Goal: Task Accomplishment & Management: Use online tool/utility

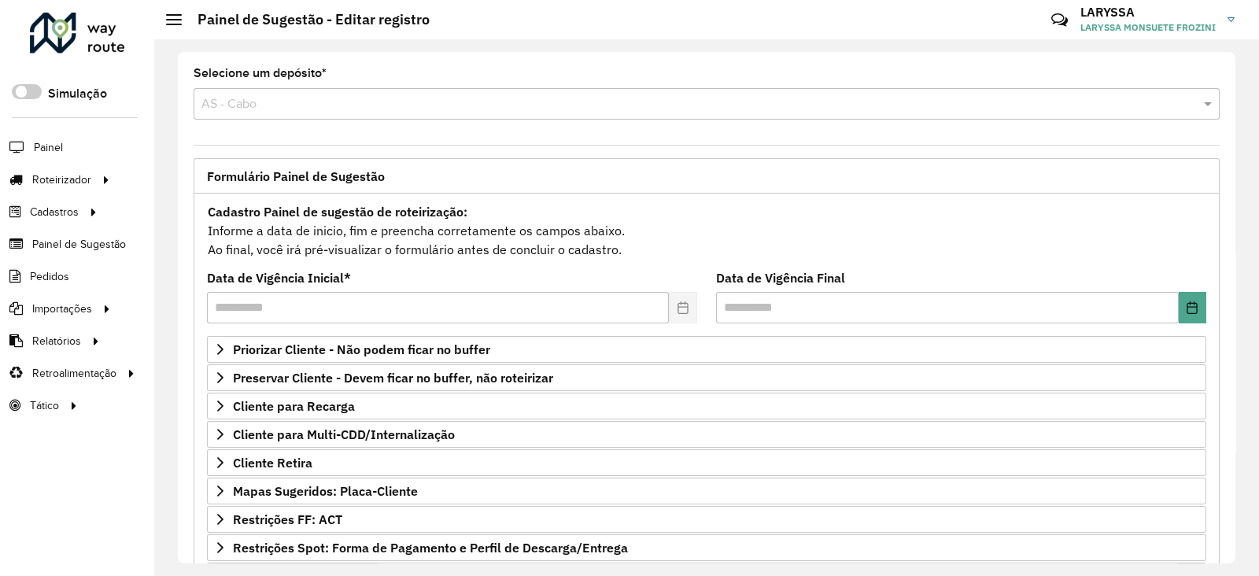
scroll to position [992, 0]
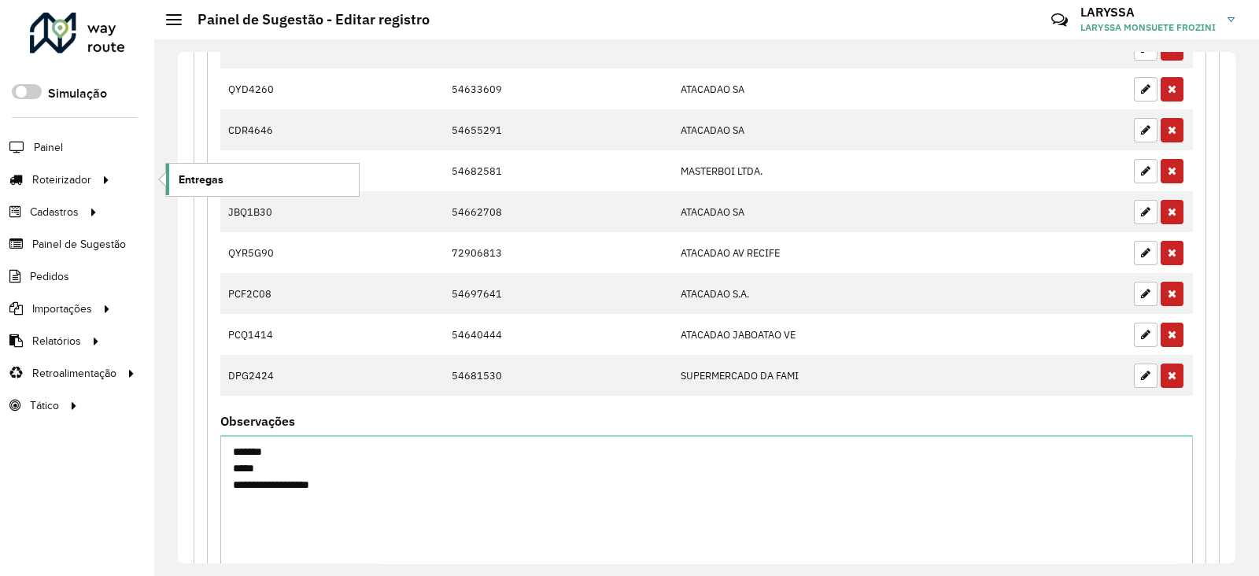
click at [197, 185] on span "Entregas" at bounding box center [201, 180] width 45 height 17
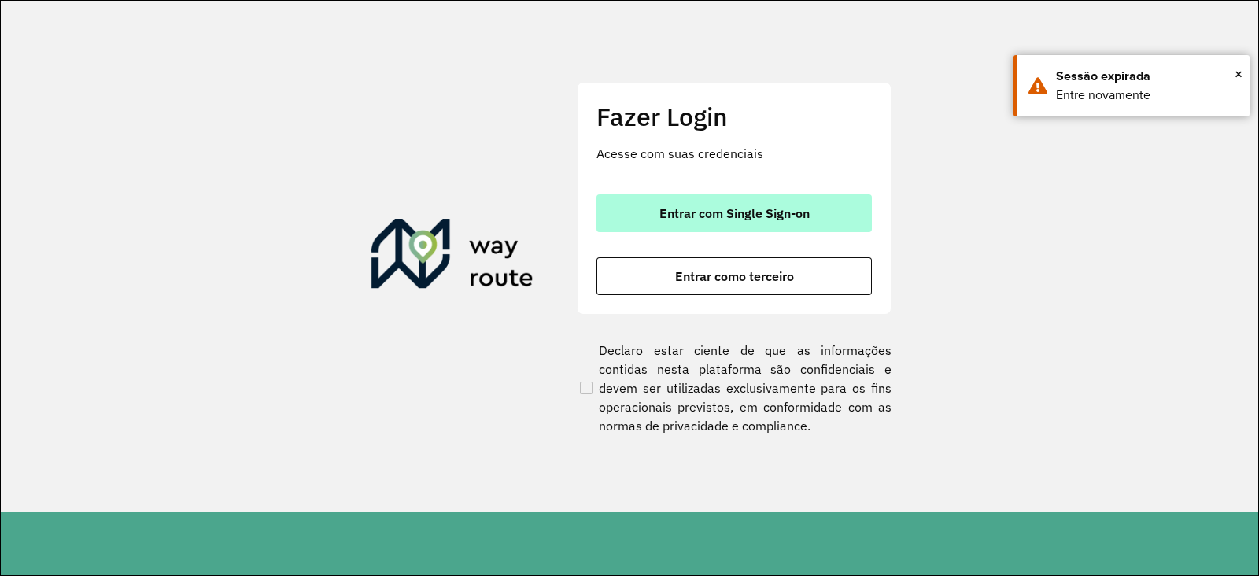
click at [799, 211] on span "Entrar com Single Sign-on" at bounding box center [734, 213] width 150 height 13
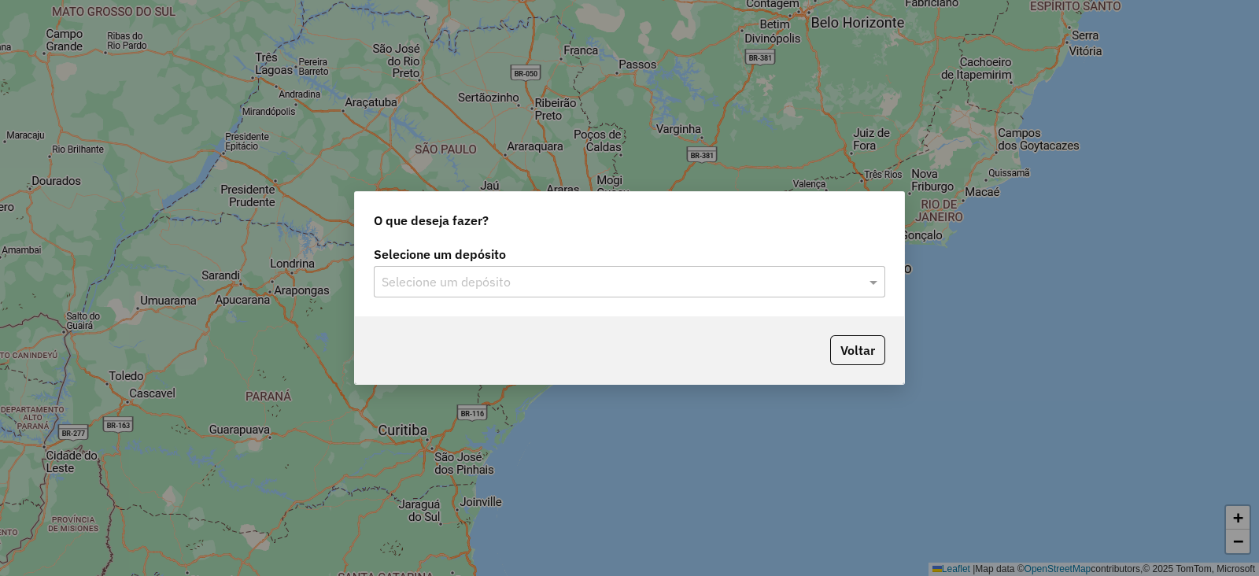
click at [545, 280] on input "text" at bounding box center [614, 282] width 464 height 19
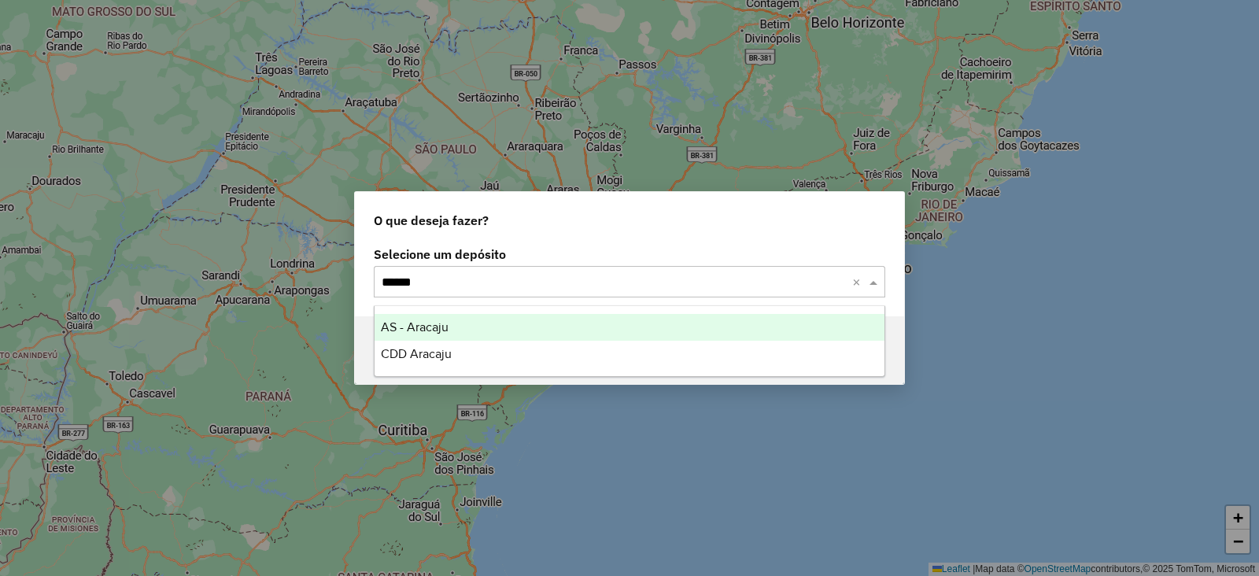
type input "*******"
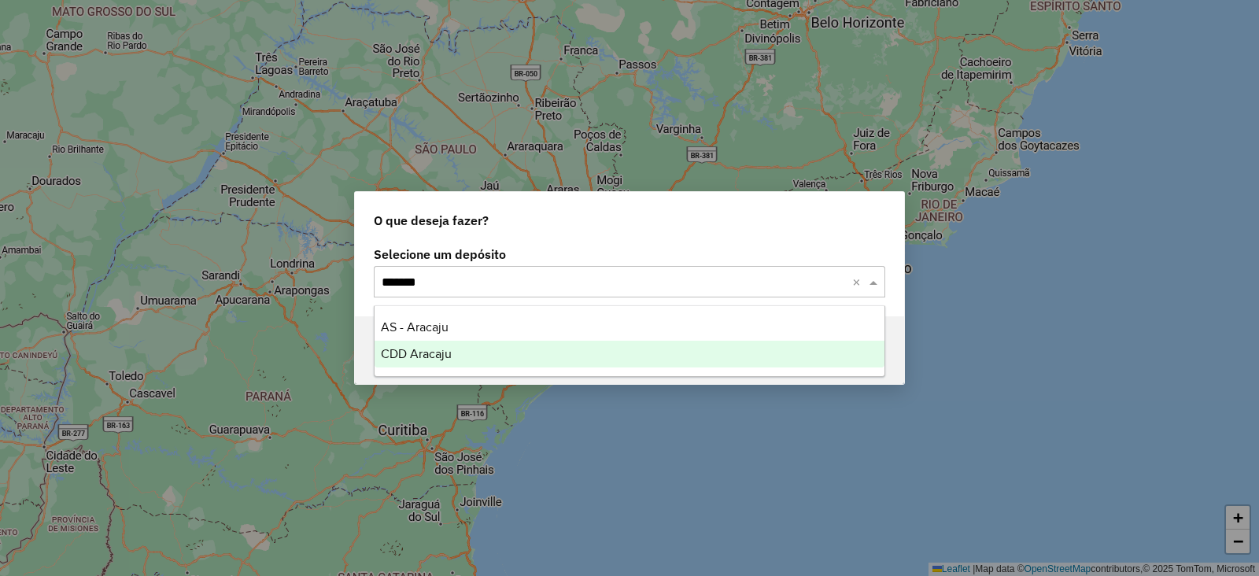
click at [526, 347] on div "CDD Aracaju" at bounding box center [630, 354] width 510 height 27
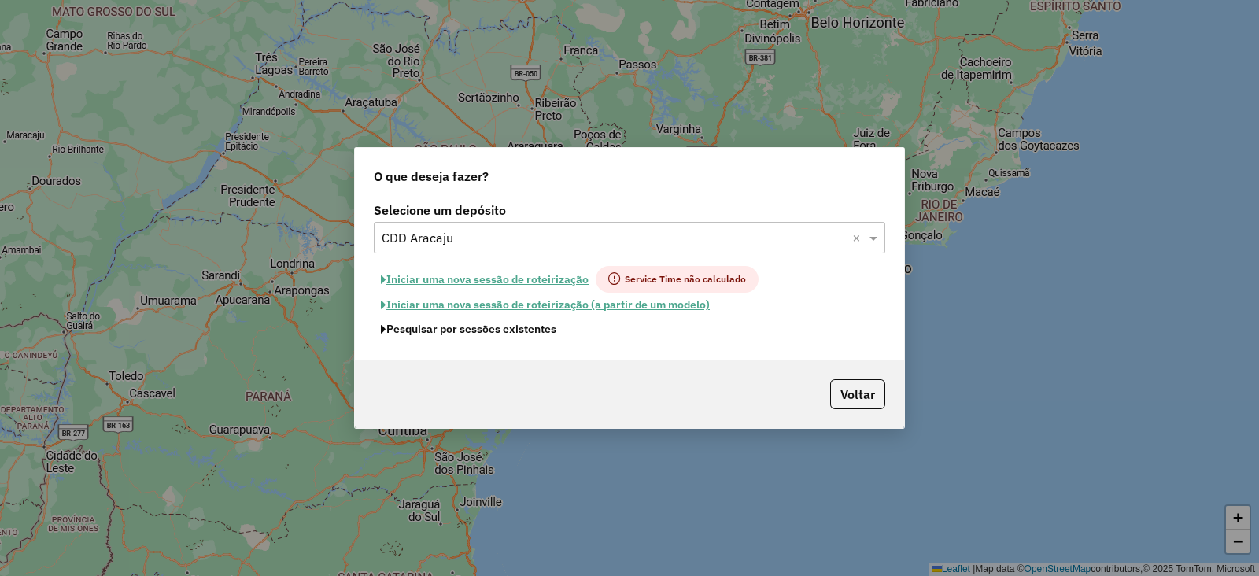
click at [515, 333] on button "Pesquisar por sessões existentes" at bounding box center [469, 329] width 190 height 24
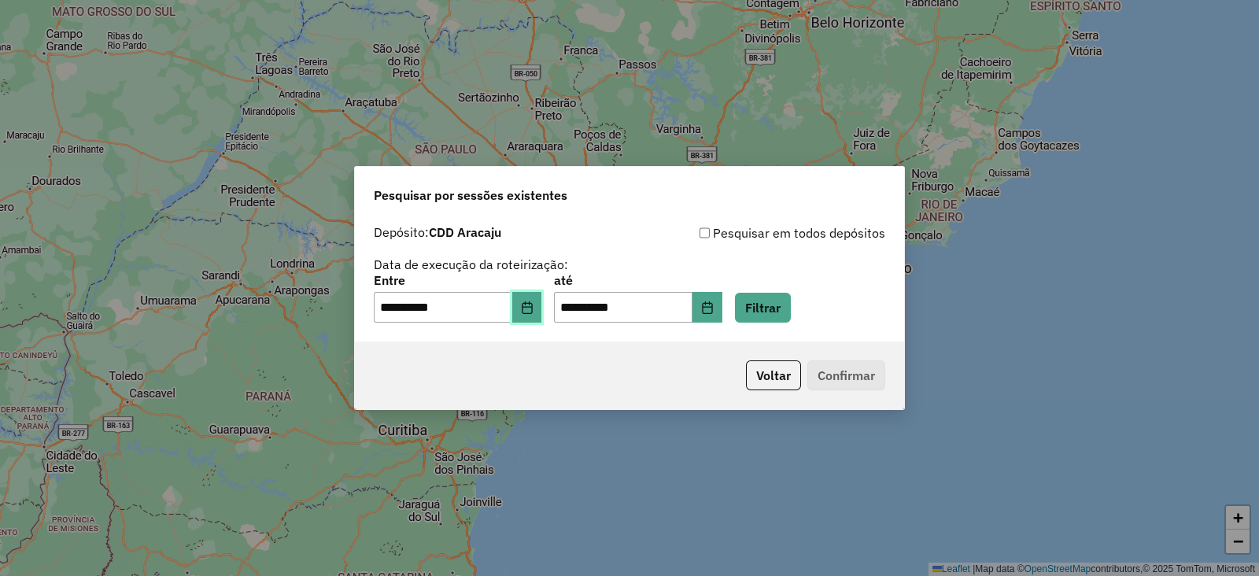
click at [534, 312] on icon "Choose Date" at bounding box center [527, 307] width 13 height 13
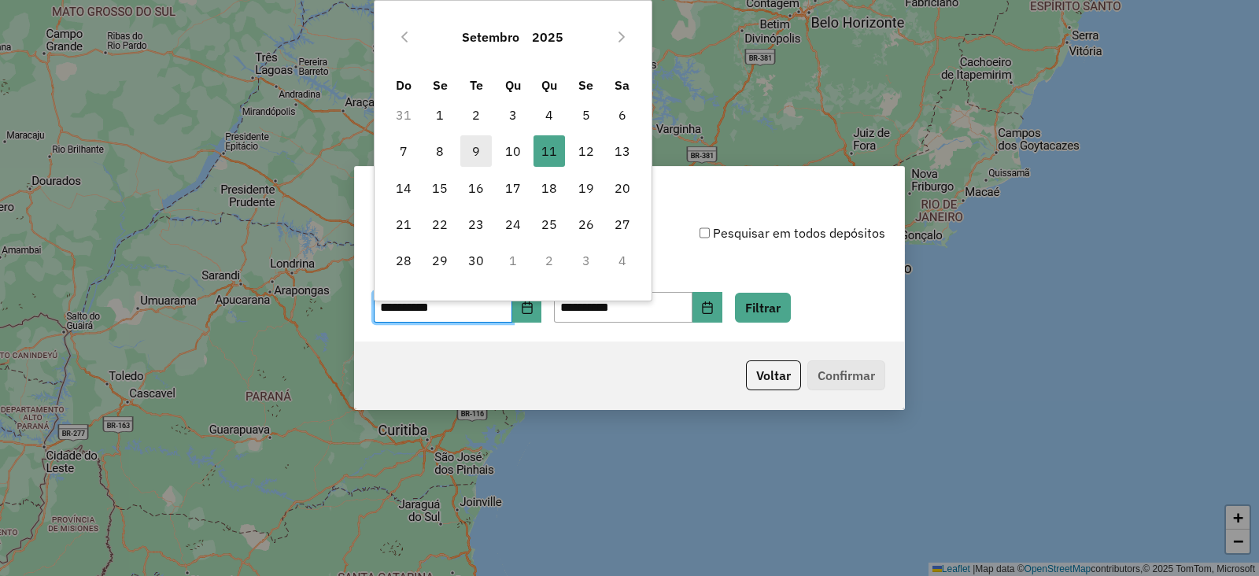
click at [473, 155] on span "9" at bounding box center [475, 150] width 31 height 31
type input "**********"
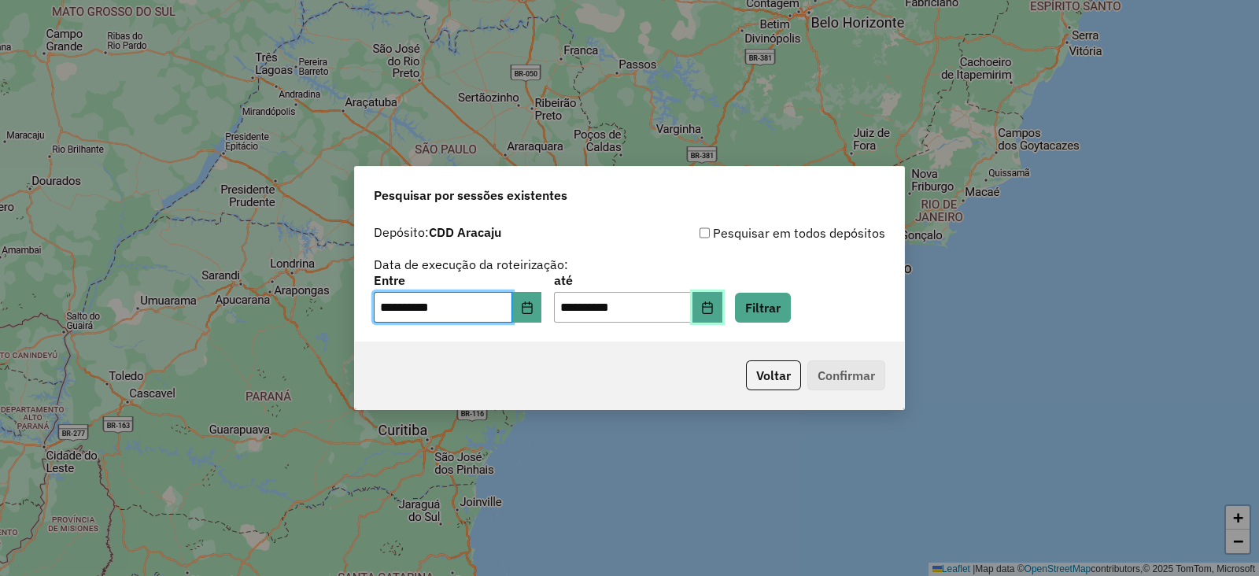
click at [722, 308] on button "Choose Date" at bounding box center [708, 307] width 30 height 31
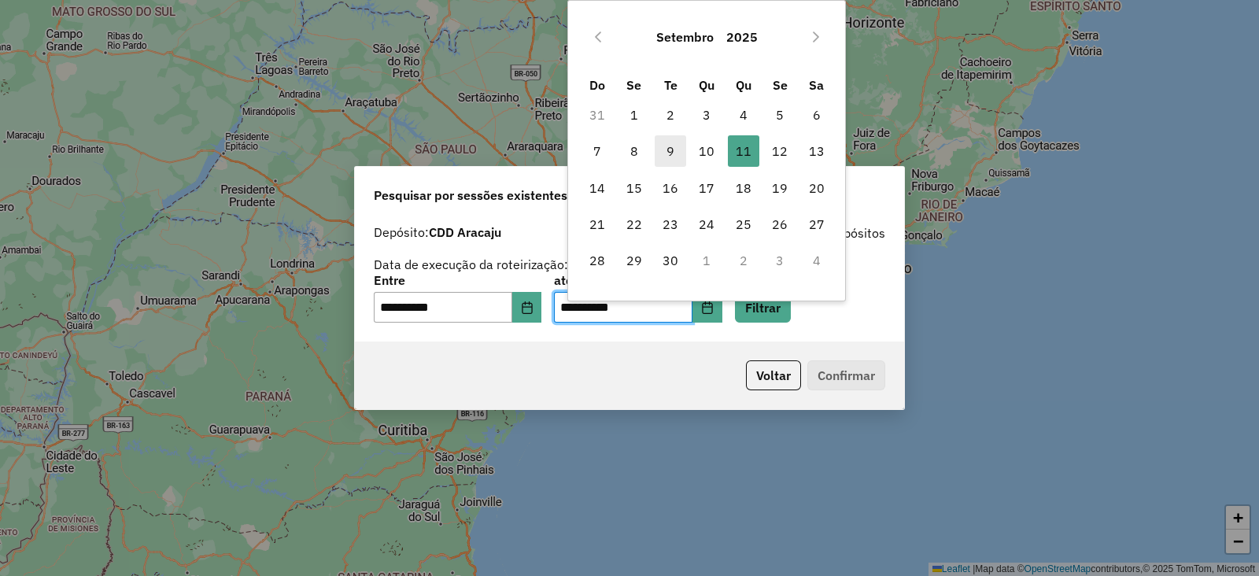
click at [674, 151] on span "9" at bounding box center [670, 150] width 31 height 31
type input "**********"
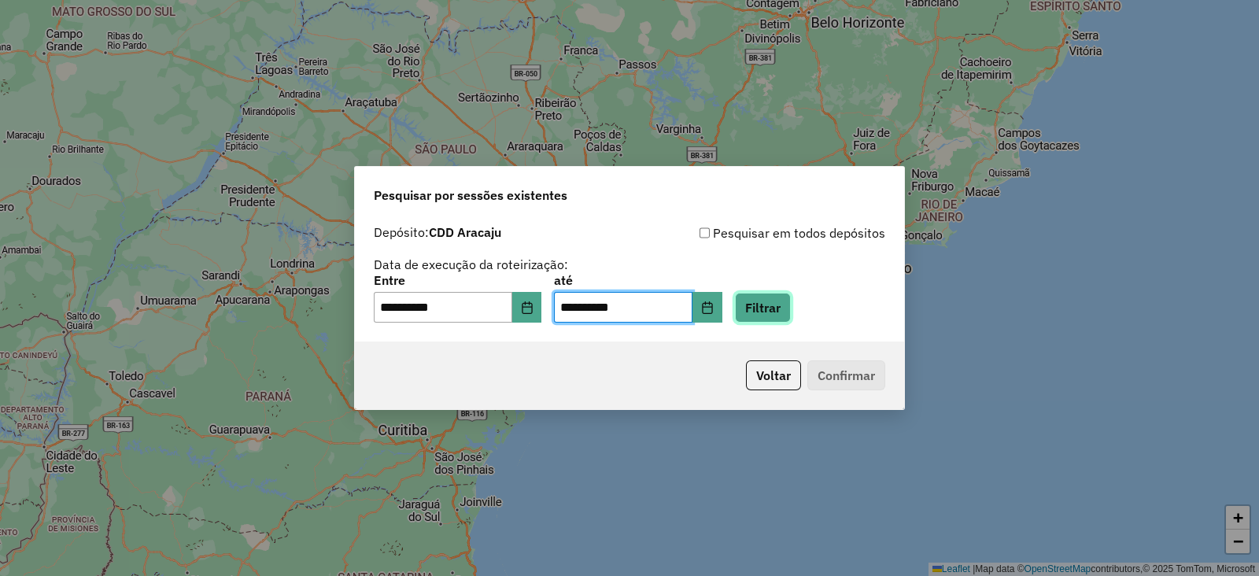
click at [785, 306] on button "Filtrar" at bounding box center [763, 308] width 56 height 30
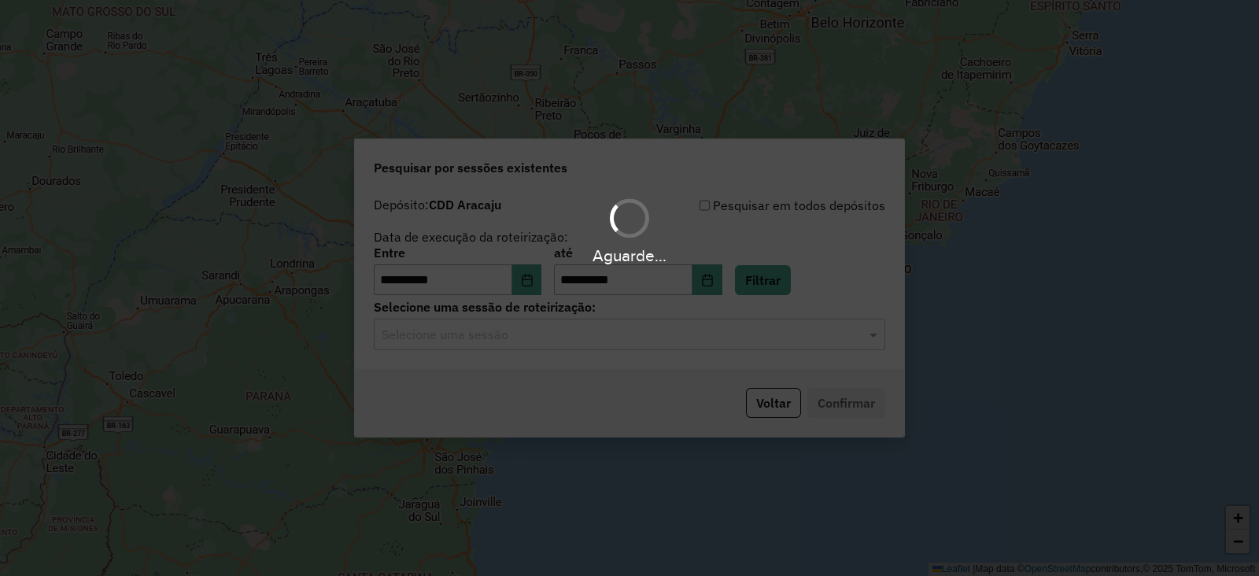
click at [551, 338] on input "text" at bounding box center [614, 335] width 464 height 19
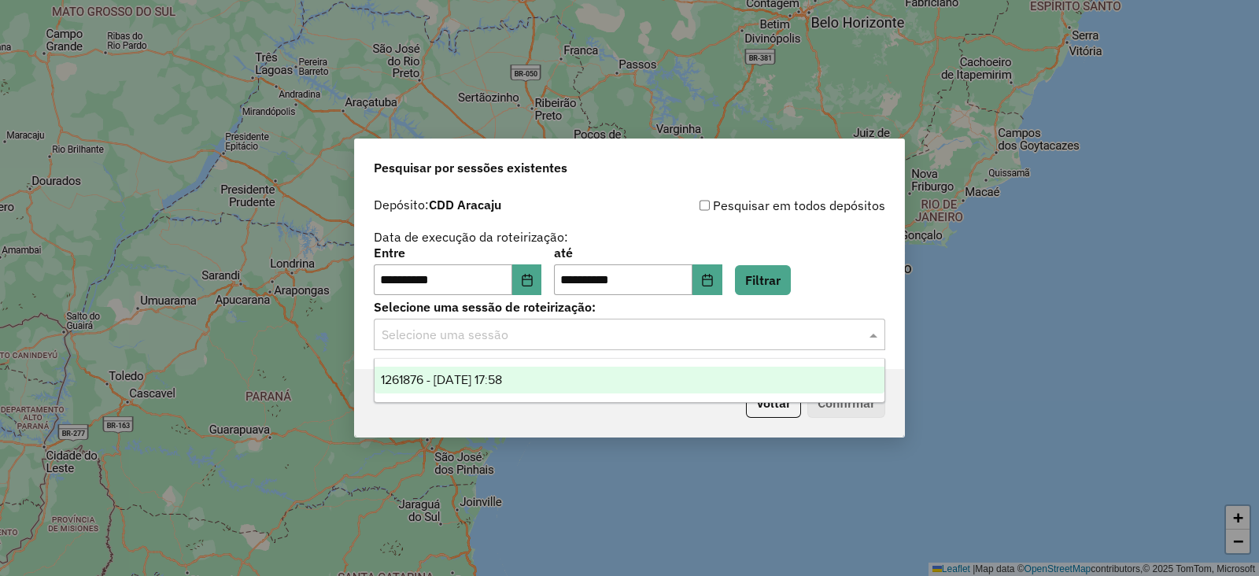
click at [502, 377] on span "1261876 - [DATE] 17:58" at bounding box center [441, 379] width 121 height 13
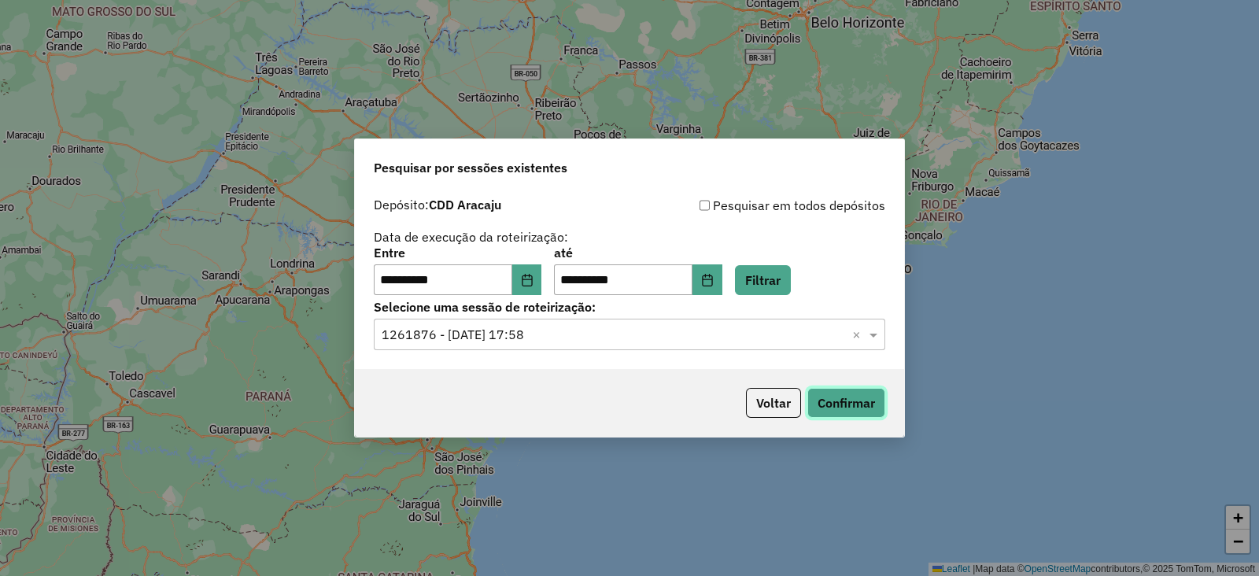
click at [863, 405] on button "Confirmar" at bounding box center [846, 403] width 78 height 30
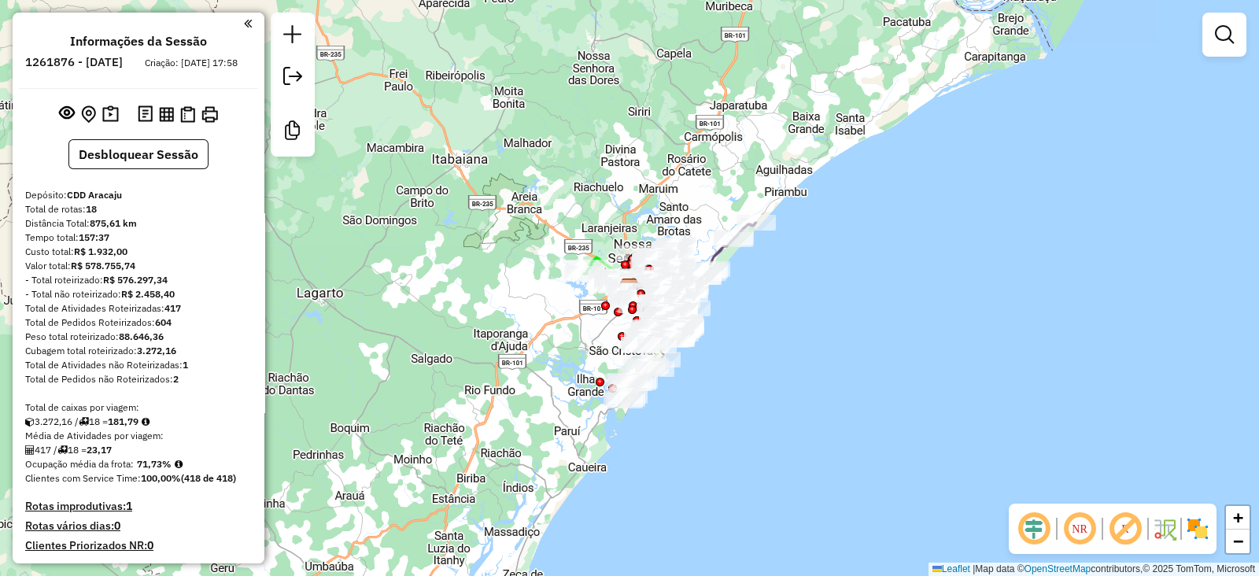
click at [1038, 529] on em at bounding box center [1034, 529] width 38 height 38
click at [1129, 532] on em at bounding box center [1126, 529] width 38 height 38
click at [1196, 528] on img at bounding box center [1197, 528] width 25 height 25
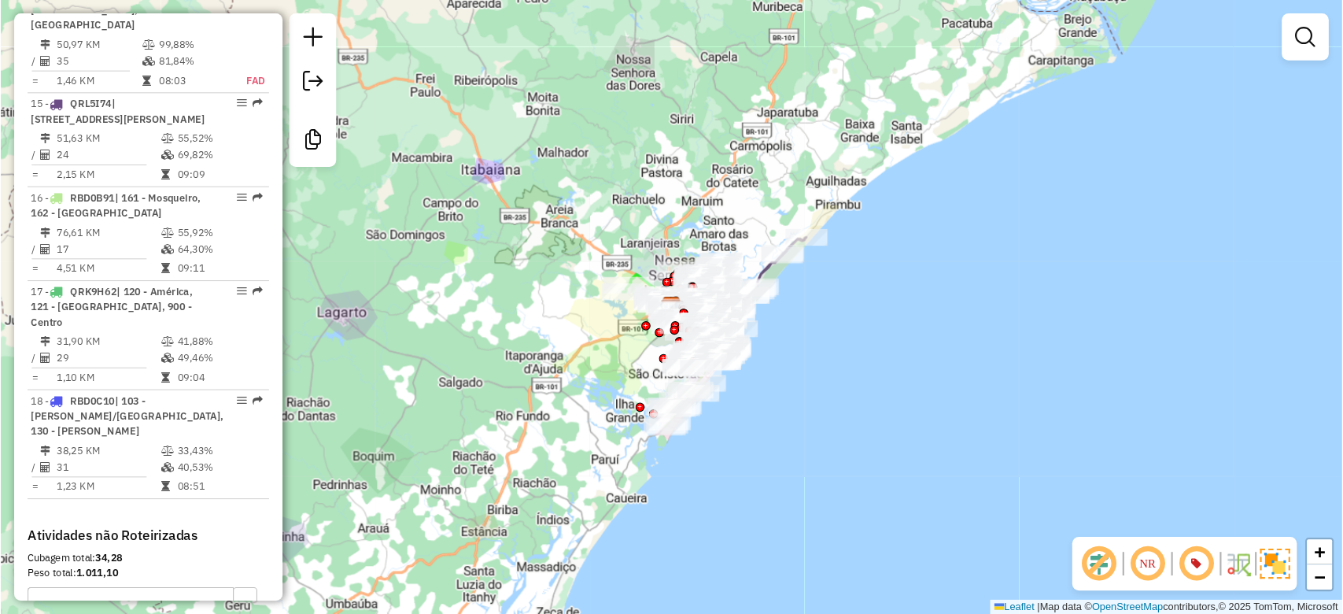
scroll to position [2260, 0]
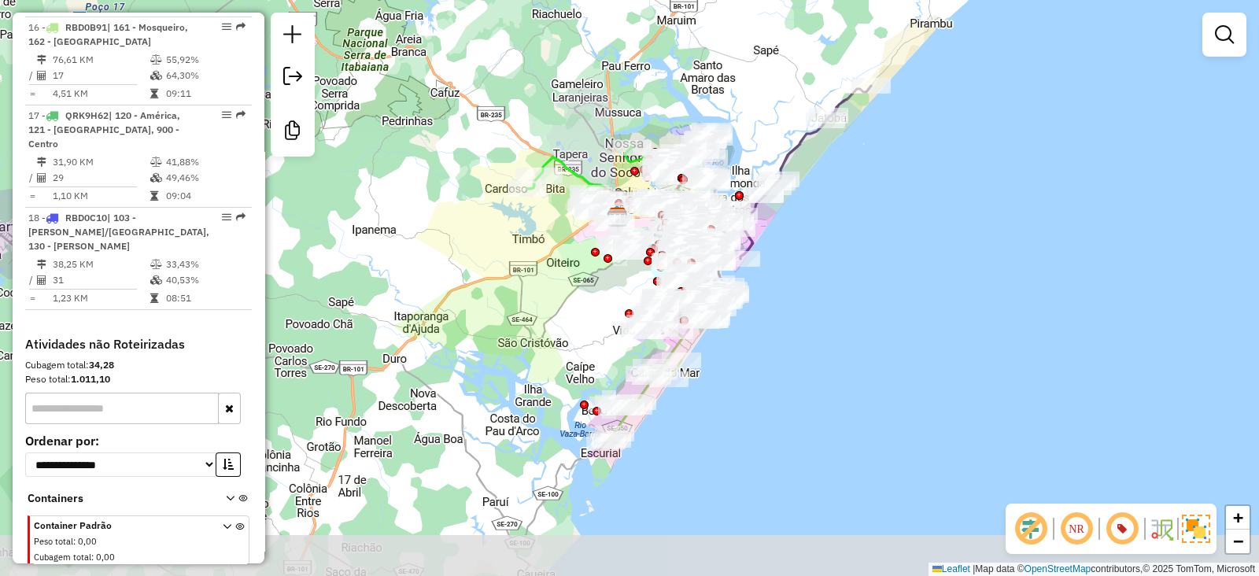
drag, startPoint x: 559, startPoint y: 378, endPoint x: 574, endPoint y: 316, distance: 63.4
click at [574, 316] on div "Janela de atendimento Grade de atendimento Capacidade Transportadoras Veículos …" at bounding box center [629, 288] width 1259 height 576
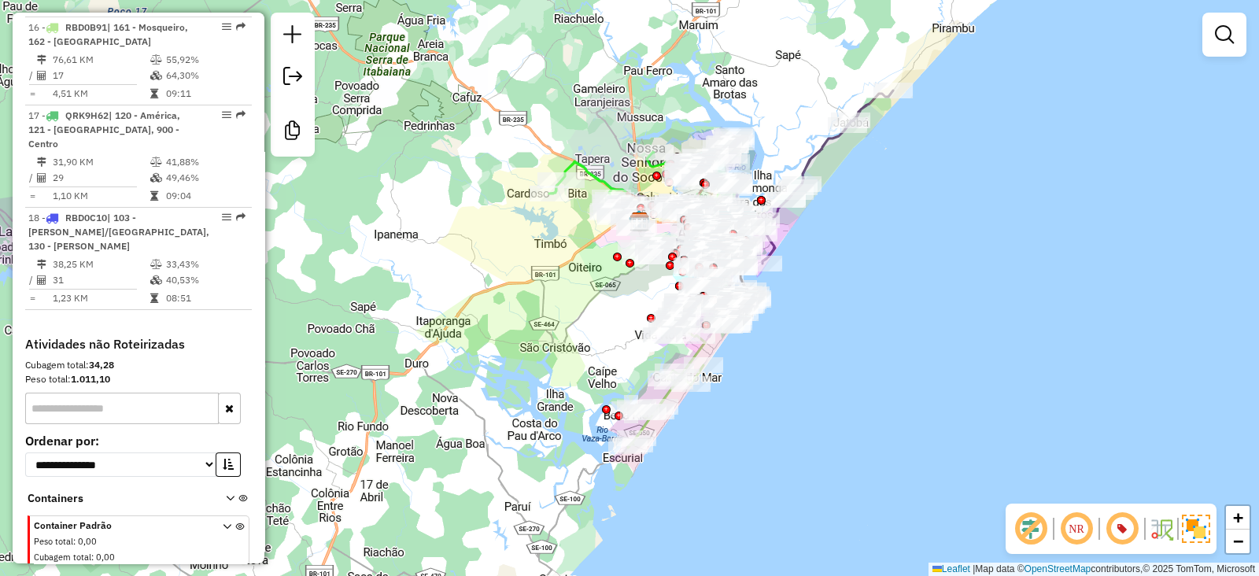
drag, startPoint x: 863, startPoint y: 232, endPoint x: 881, endPoint y: 246, distance: 23.1
click at [881, 246] on div "Janela de atendimento Grade de atendimento Capacidade Transportadoras Veículos …" at bounding box center [629, 288] width 1259 height 576
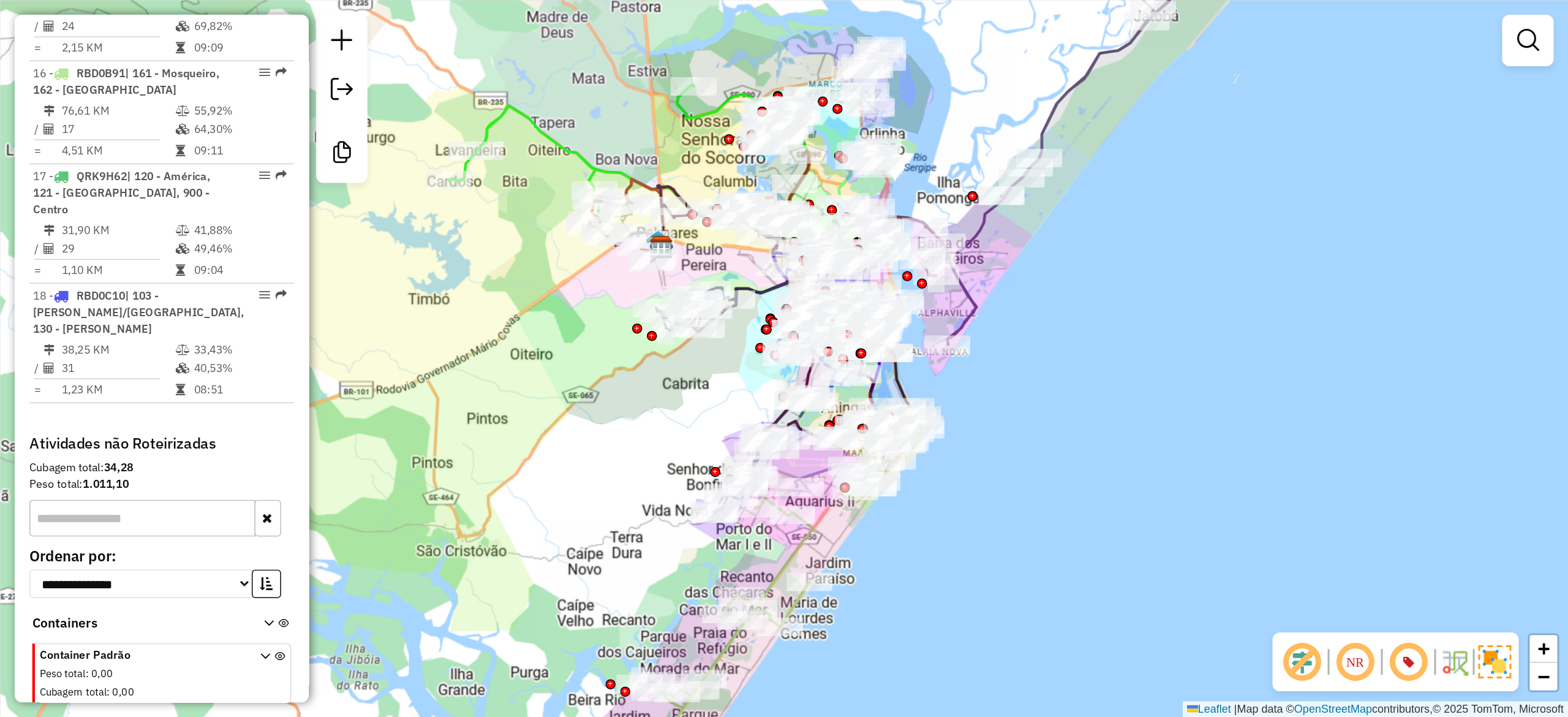
scroll to position [1675, 0]
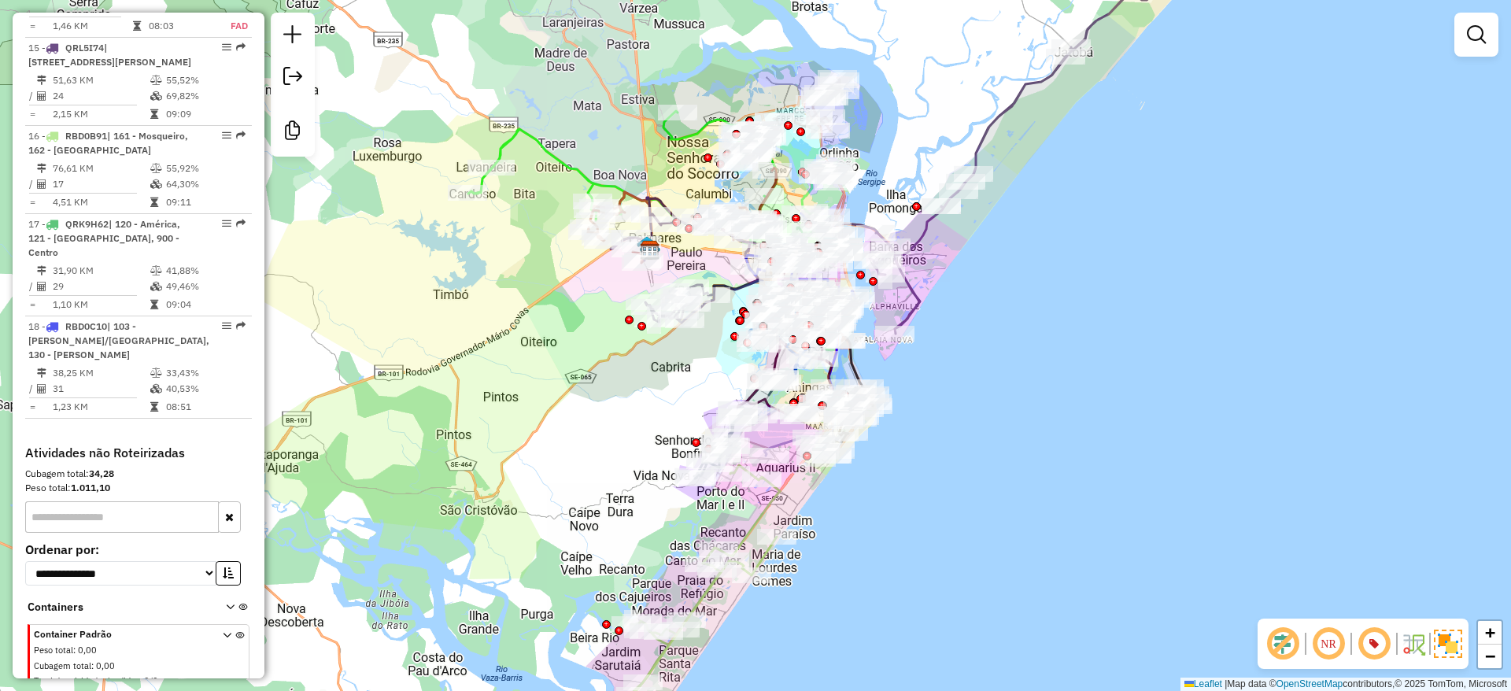
click at [1081, 232] on div "Janela de atendimento Grade de atendimento Capacidade Transportadoras Veículos …" at bounding box center [755, 345] width 1511 height 691
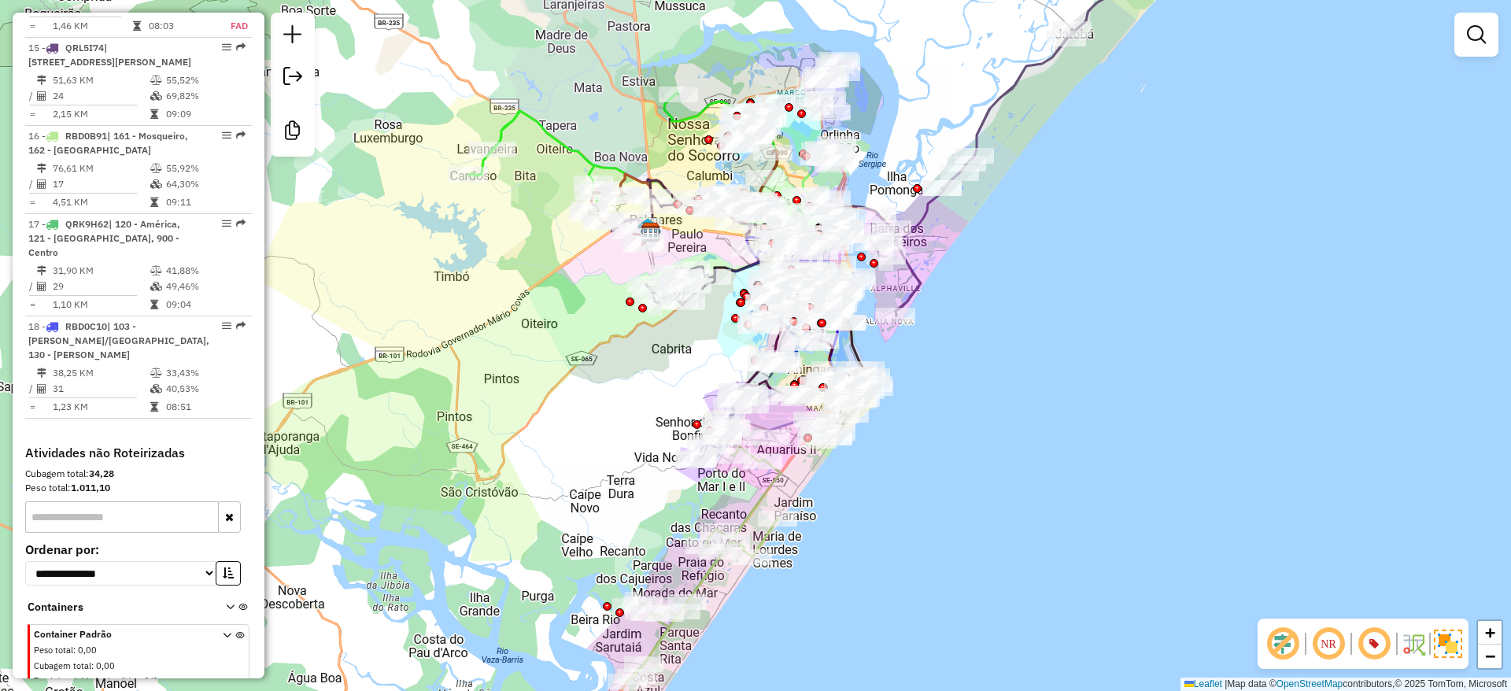
drag, startPoint x: 997, startPoint y: 408, endPoint x: 998, endPoint y: 389, distance: 18.9
click at [998, 389] on div "Janela de atendimento Grade de atendimento Capacidade Transportadoras Veículos …" at bounding box center [755, 345] width 1511 height 691
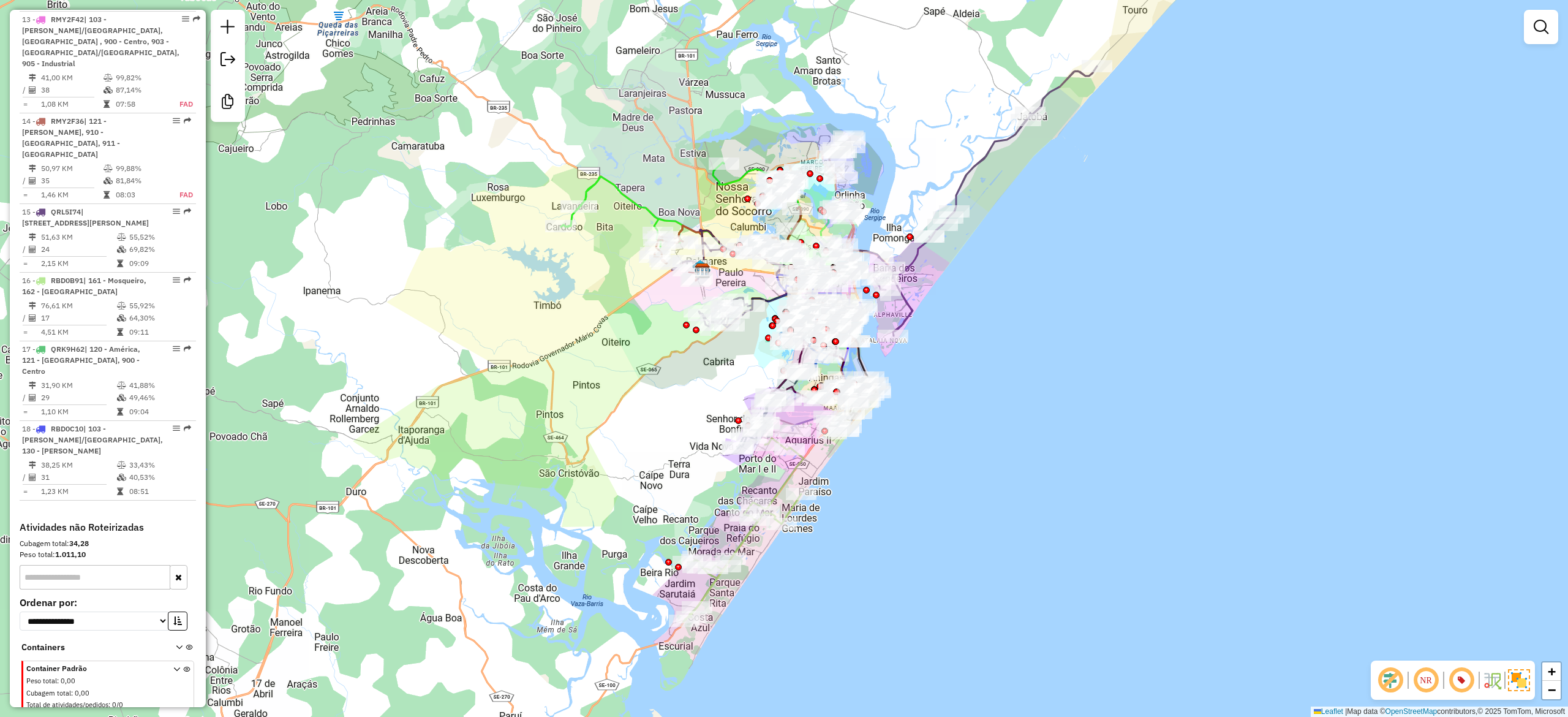
click at [979, 235] on div "Janela de atendimento Grade de atendimento Capacidade Transportadoras Veículos …" at bounding box center [784, 358] width 1568 height 717
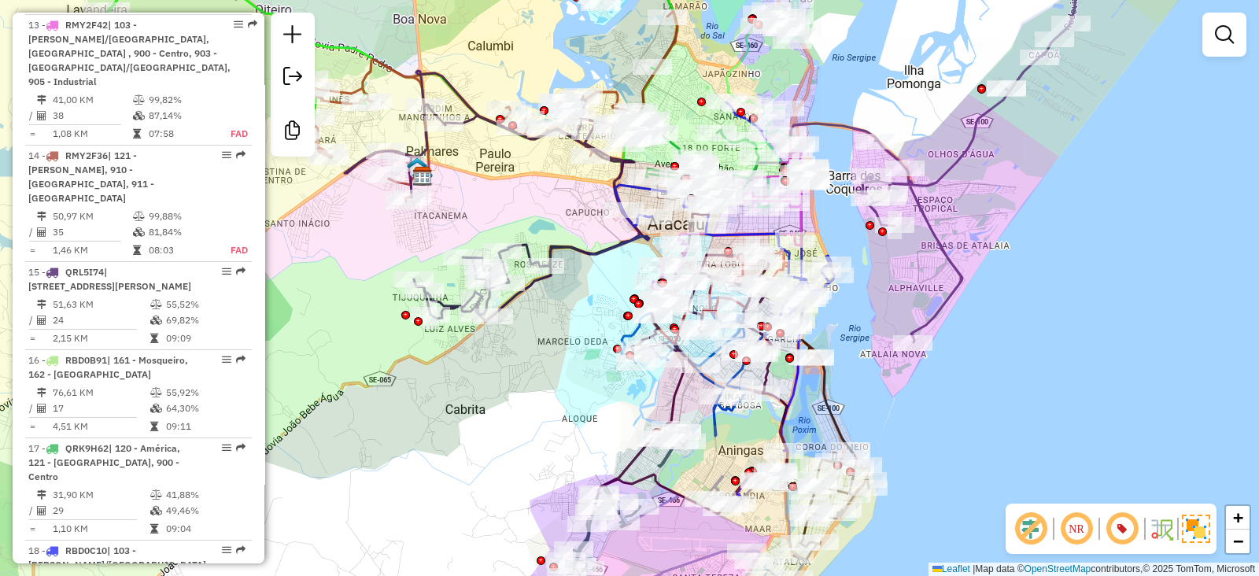
drag, startPoint x: 909, startPoint y: 440, endPoint x: 914, endPoint y: 405, distance: 35.1
click at [914, 405] on div "Janela de atendimento Grade de atendimento Capacidade Transportadoras Veículos …" at bounding box center [629, 288] width 1259 height 576
